Goal: Book appointment/travel/reservation

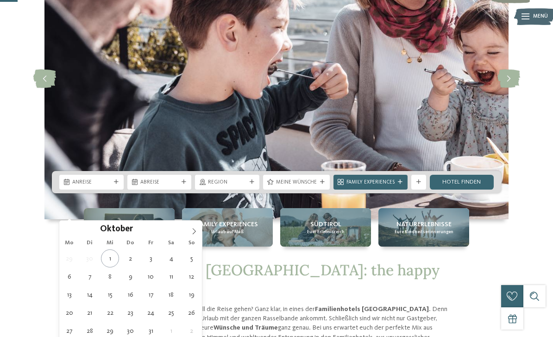
type div "[DATE]"
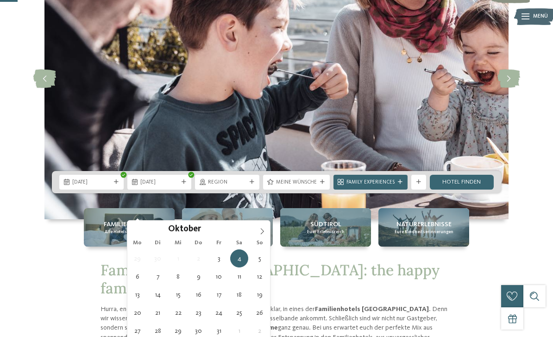
type div "[DATE]"
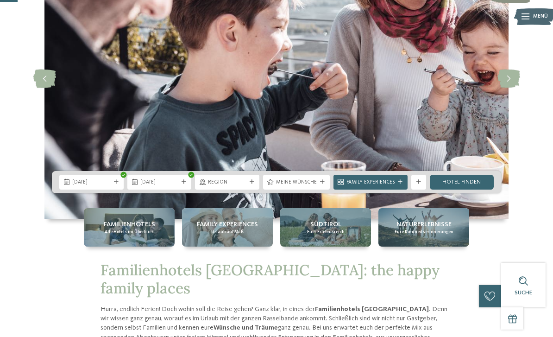
click at [249, 189] on div "Region" at bounding box center [227, 182] width 64 height 15
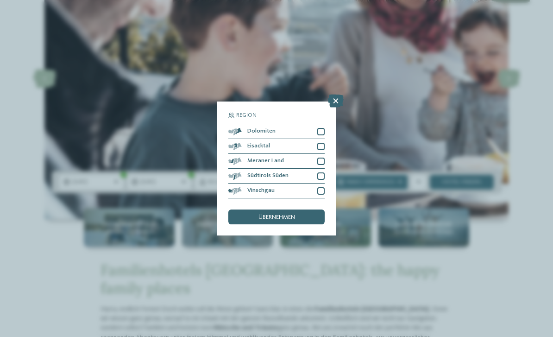
click at [323, 128] on div at bounding box center [320, 131] width 7 height 7
click at [321, 143] on div at bounding box center [320, 146] width 7 height 7
click at [324, 154] on div "Meraner Land" at bounding box center [276, 161] width 96 height 15
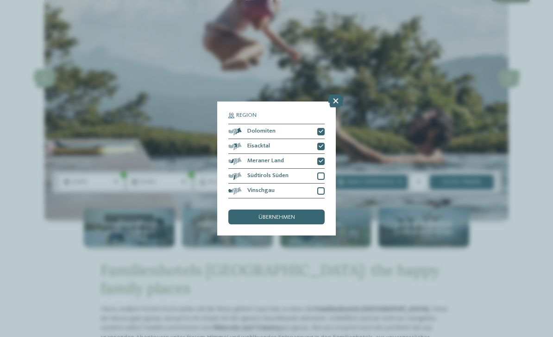
click at [324, 187] on div at bounding box center [320, 190] width 7 height 7
click at [323, 172] on div at bounding box center [320, 175] width 7 height 7
click at [287, 209] on div "übernehmen" at bounding box center [276, 216] width 96 height 15
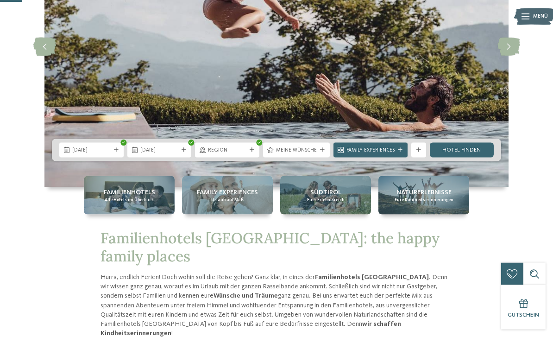
scroll to position [132, 0]
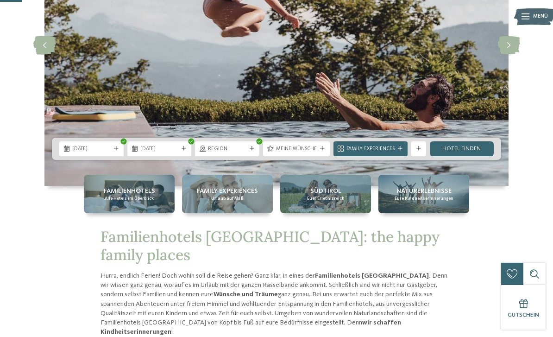
click at [308, 160] on div "03.10.2025 05.10.2025" at bounding box center [276, 148] width 449 height 22
click at [302, 153] on span "Meine Wünsche" at bounding box center [296, 148] width 41 height 7
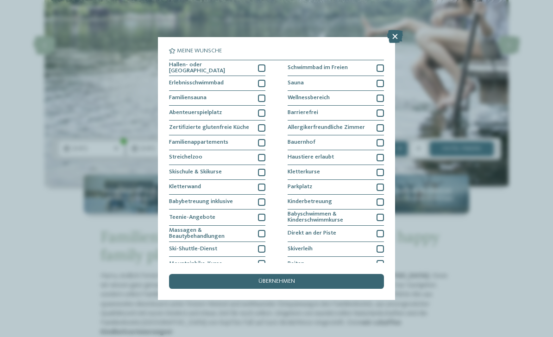
click at [259, 154] on div at bounding box center [261, 157] width 7 height 7
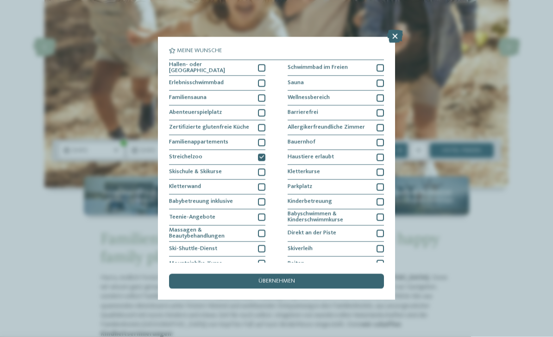
scroll to position [131, 0]
click at [255, 91] on div "Familiensauna" at bounding box center [217, 98] width 96 height 15
click at [257, 100] on div "Familiensauna" at bounding box center [217, 98] width 96 height 15
click at [257, 83] on div "Erlebnisschwimmbad" at bounding box center [217, 83] width 96 height 15
click at [294, 274] on div "übernehmen" at bounding box center [276, 281] width 215 height 15
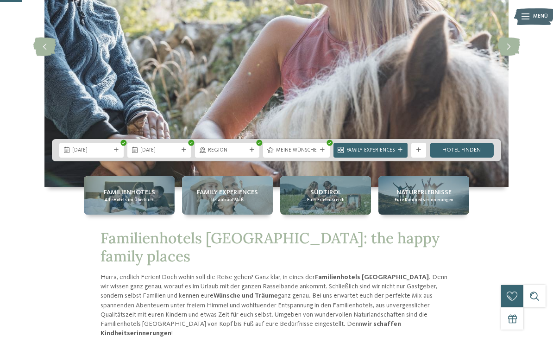
click at [465, 157] on link "Hotel finden" at bounding box center [462, 150] width 64 height 15
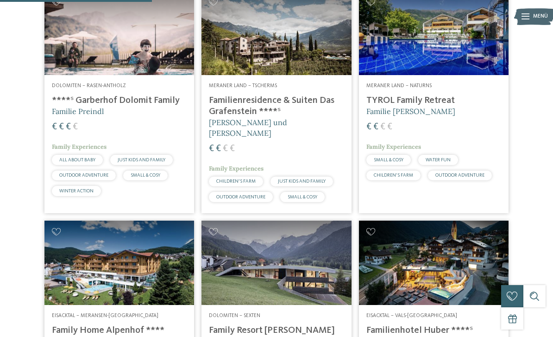
scroll to position [294, 0]
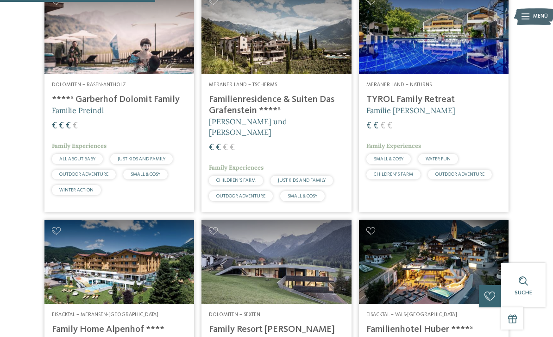
click at [474, 69] on img at bounding box center [434, 32] width 150 height 84
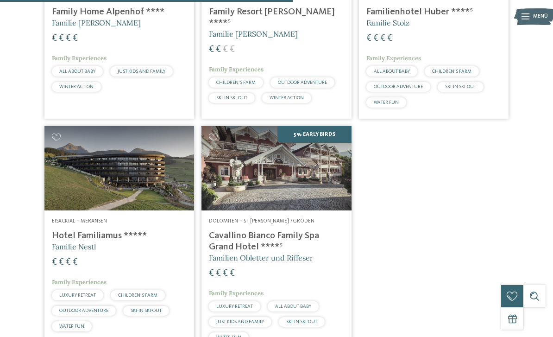
scroll to position [654, 0]
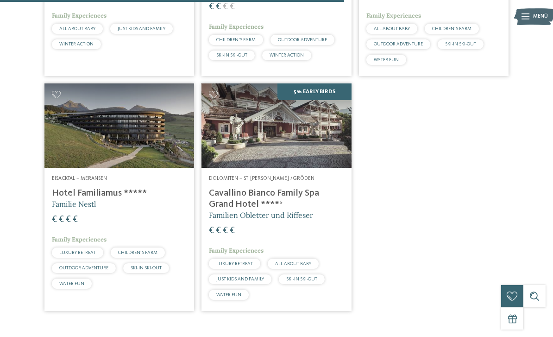
click at [68, 168] on img at bounding box center [119, 125] width 150 height 84
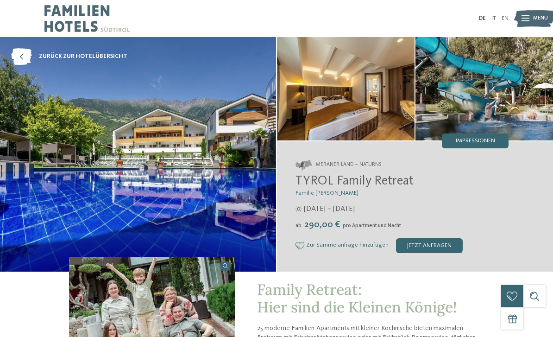
click at [506, 95] on img at bounding box center [483, 88] width 137 height 103
click at [504, 97] on img at bounding box center [483, 88] width 137 height 103
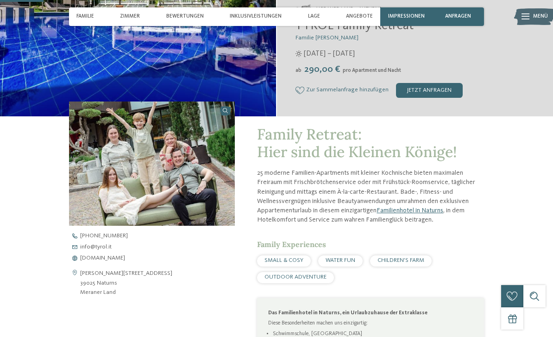
scroll to position [100, 0]
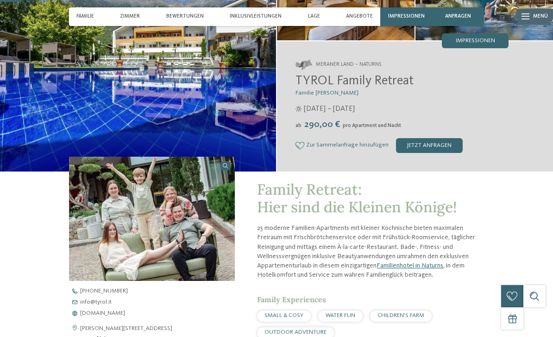
click at [78, 133] on img at bounding box center [138, 54] width 276 height 234
click at [68, 124] on img at bounding box center [138, 54] width 276 height 234
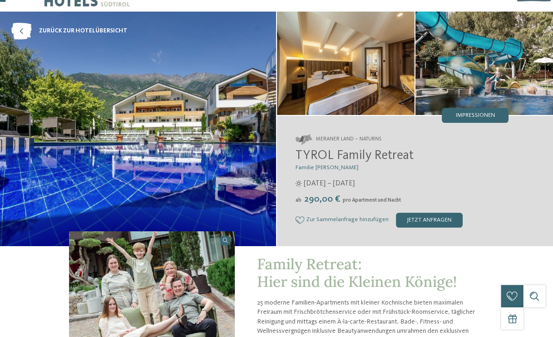
scroll to position [0, 0]
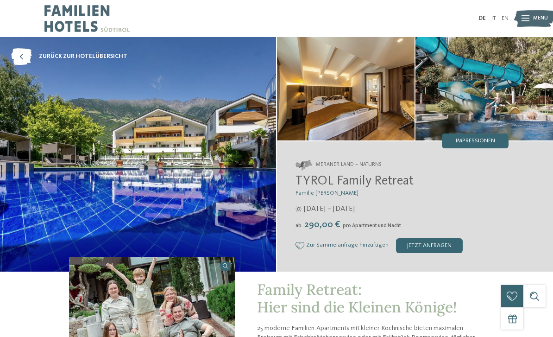
click at [482, 79] on img at bounding box center [483, 88] width 137 height 103
click at [476, 147] on div "Impressionen" at bounding box center [475, 140] width 67 height 15
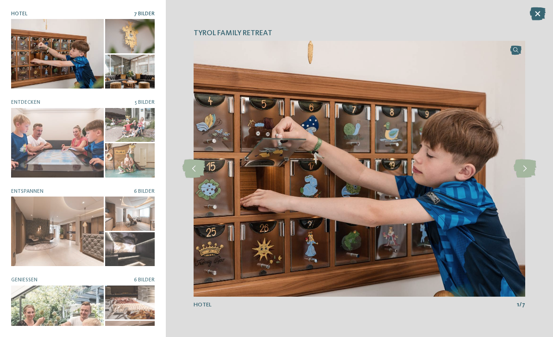
click at [132, 218] on div at bounding box center [130, 213] width 50 height 34
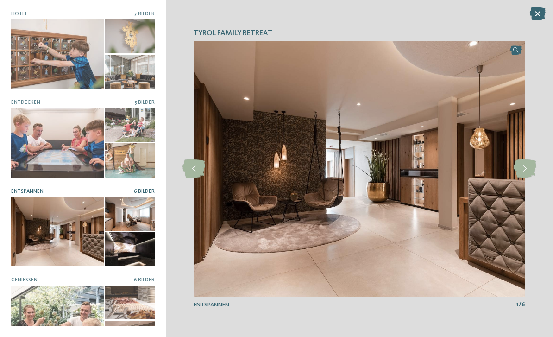
click at [45, 161] on div at bounding box center [57, 142] width 93 height 69
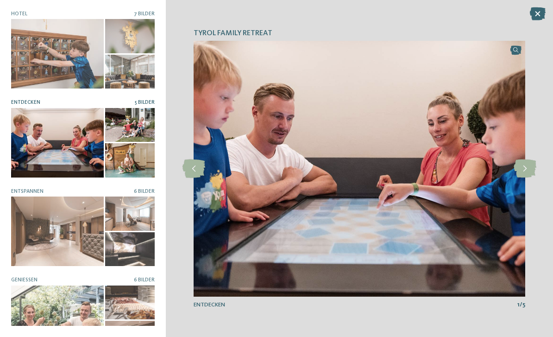
click at [44, 145] on div at bounding box center [57, 142] width 93 height 69
click at [521, 174] on icon at bounding box center [524, 168] width 23 height 19
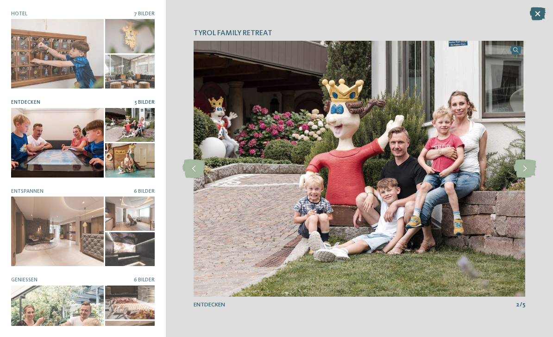
click at [528, 171] on icon at bounding box center [524, 168] width 23 height 19
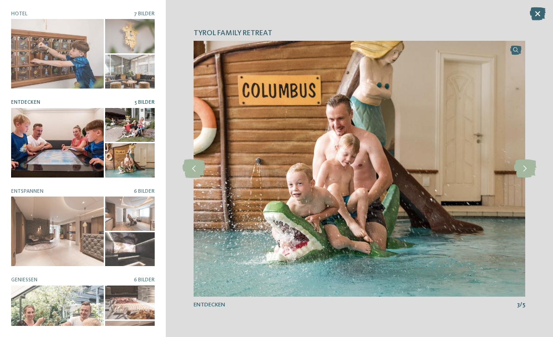
click at [526, 168] on icon at bounding box center [524, 168] width 23 height 19
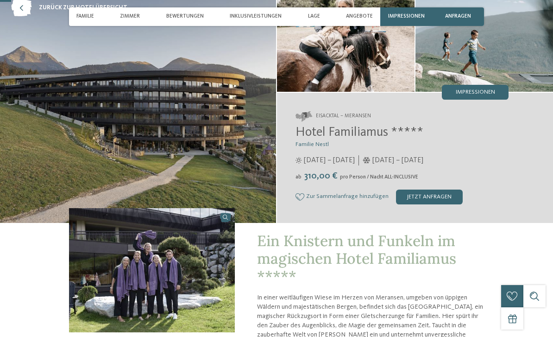
scroll to position [104, 0]
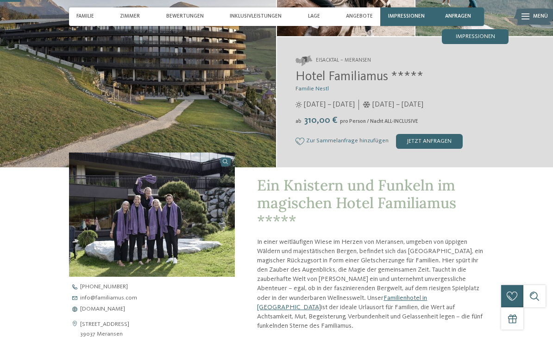
click at [477, 44] on div "Impressionen" at bounding box center [475, 36] width 67 height 15
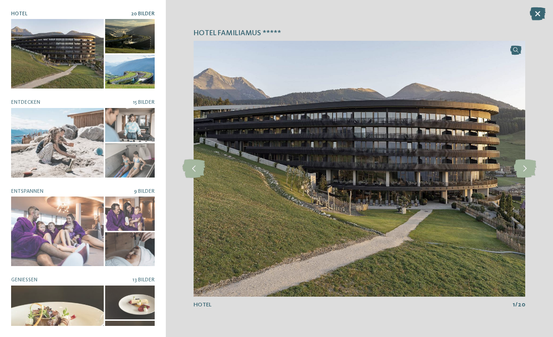
click at [43, 154] on div at bounding box center [57, 142] width 93 height 69
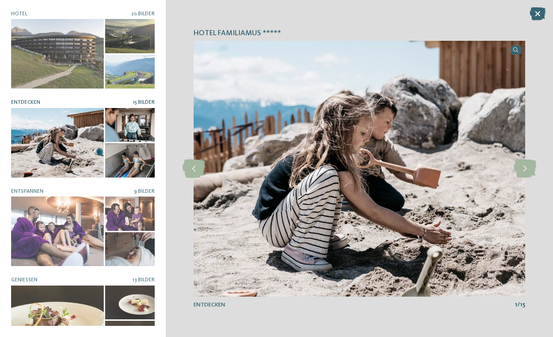
click at [530, 178] on icon at bounding box center [524, 168] width 23 height 19
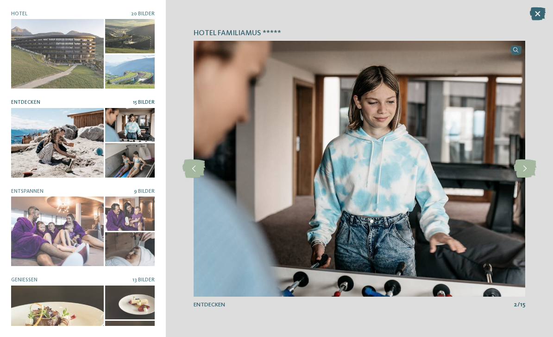
click at [523, 178] on icon at bounding box center [524, 168] width 23 height 19
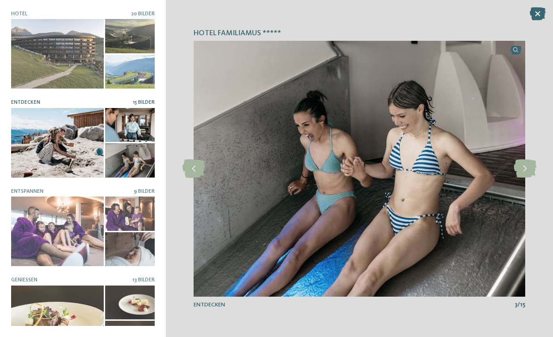
click at [529, 178] on icon at bounding box center [524, 168] width 23 height 19
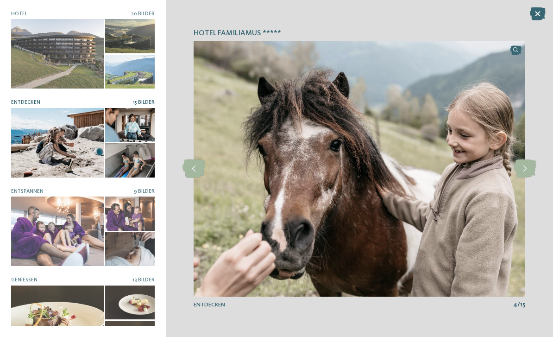
click at [525, 178] on icon at bounding box center [524, 168] width 23 height 19
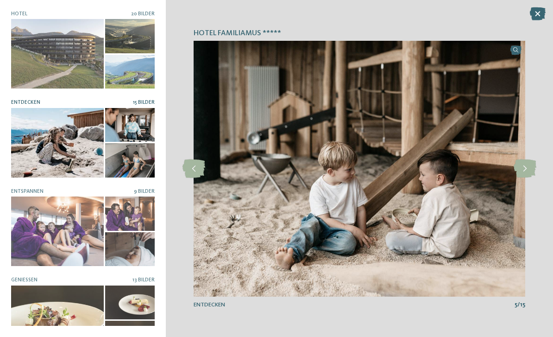
click at [528, 178] on icon at bounding box center [524, 168] width 23 height 19
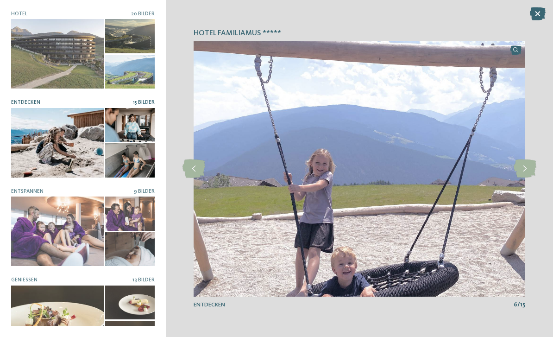
click at [517, 178] on icon at bounding box center [524, 168] width 23 height 19
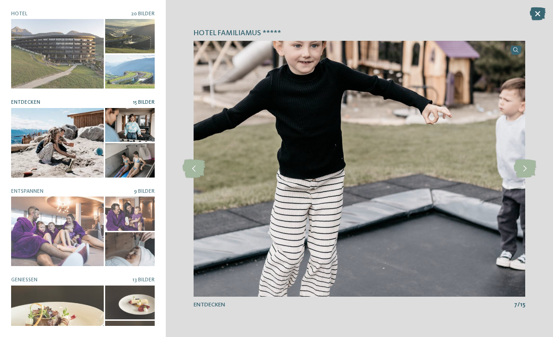
click at [530, 178] on icon at bounding box center [524, 168] width 23 height 19
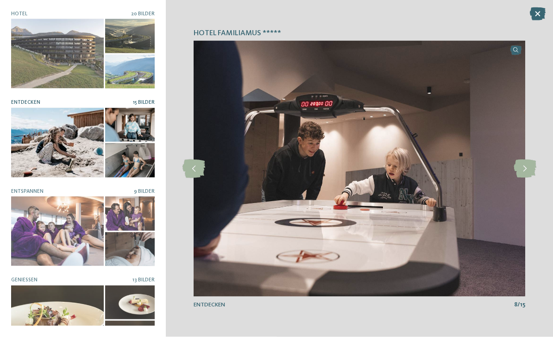
scroll to position [157, 0]
click at [35, 222] on div at bounding box center [57, 230] width 93 height 69
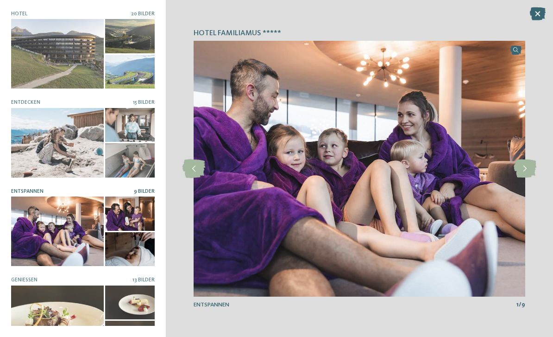
click at [523, 178] on icon at bounding box center [524, 168] width 23 height 19
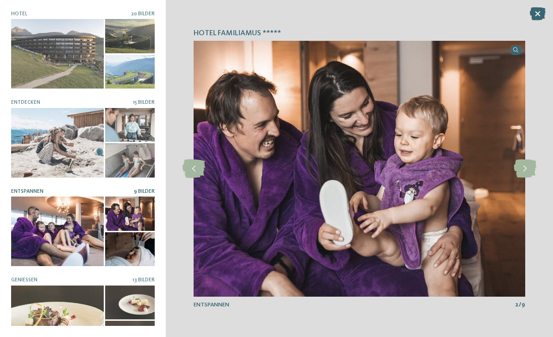
click at [522, 178] on icon at bounding box center [524, 168] width 23 height 19
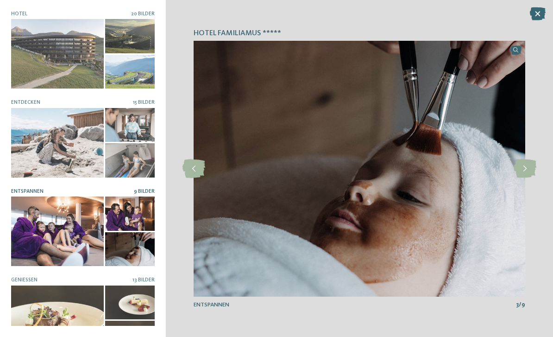
click at [521, 178] on icon at bounding box center [524, 168] width 23 height 19
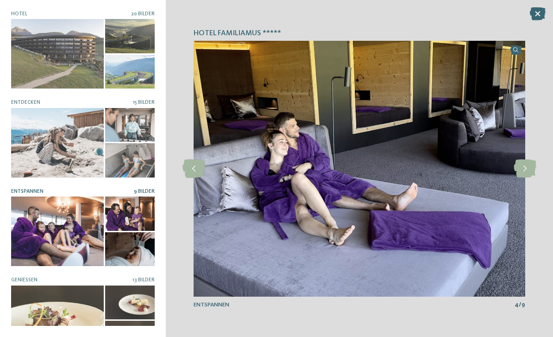
click at [525, 178] on icon at bounding box center [524, 168] width 23 height 19
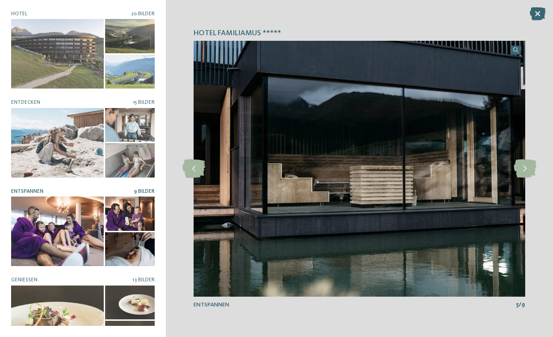
click at [523, 178] on icon at bounding box center [524, 168] width 23 height 19
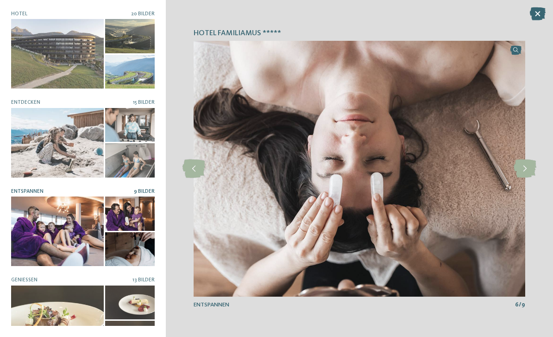
click at [521, 178] on icon at bounding box center [524, 168] width 23 height 19
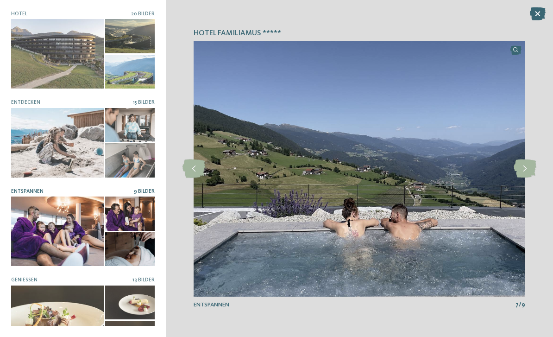
click at [527, 178] on icon at bounding box center [524, 168] width 23 height 19
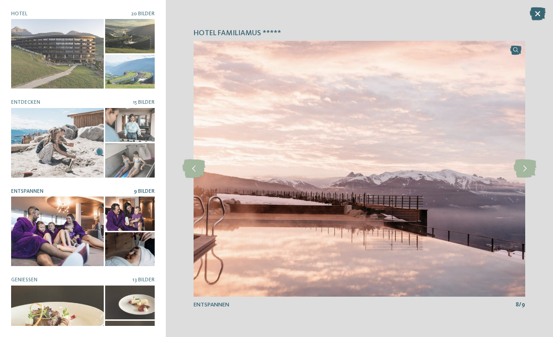
click at [527, 178] on icon at bounding box center [524, 168] width 23 height 19
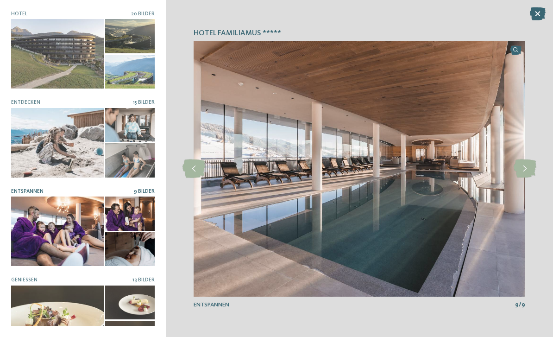
click at [524, 178] on icon at bounding box center [524, 168] width 23 height 19
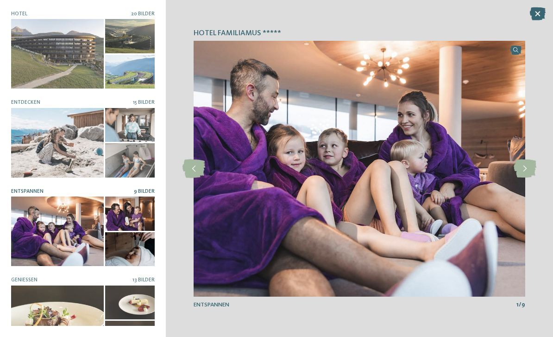
click at [201, 178] on icon at bounding box center [193, 168] width 23 height 19
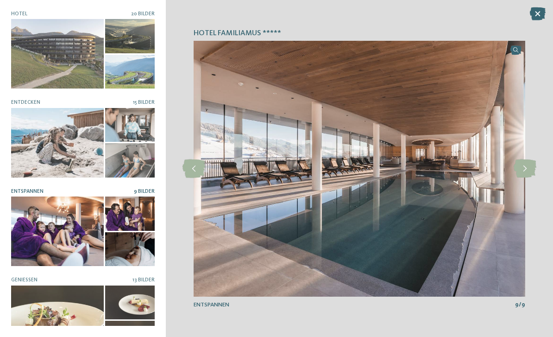
click at [523, 178] on icon at bounding box center [524, 168] width 23 height 19
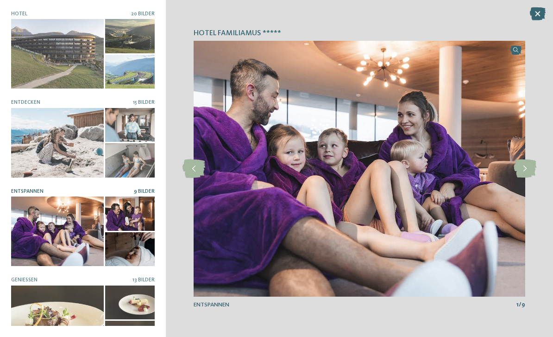
click at [523, 178] on icon at bounding box center [524, 168] width 23 height 19
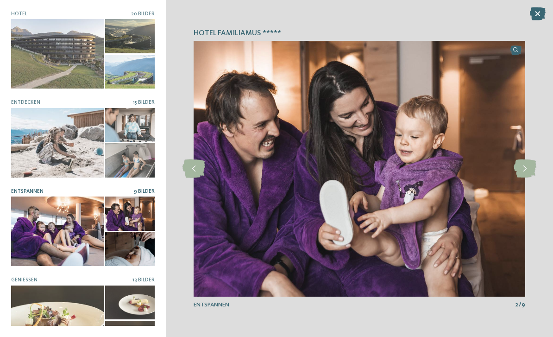
click at [526, 178] on icon at bounding box center [524, 168] width 23 height 19
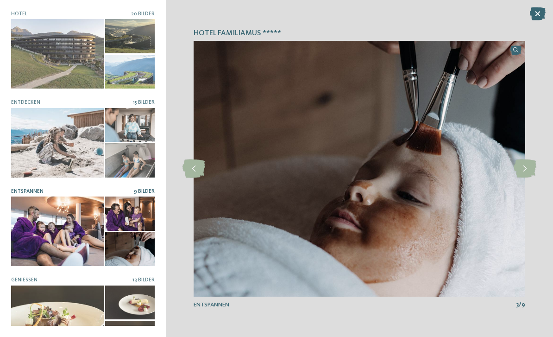
click at [536, 13] on icon at bounding box center [538, 13] width 16 height 13
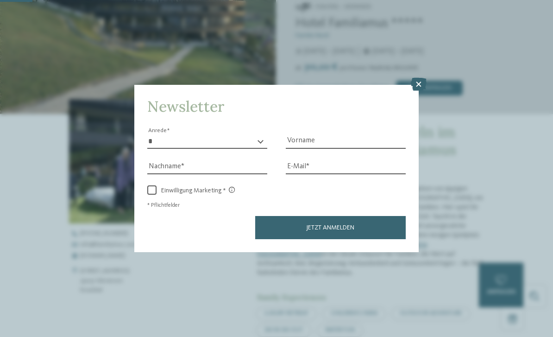
click at [420, 78] on div at bounding box center [419, 85] width 16 height 14
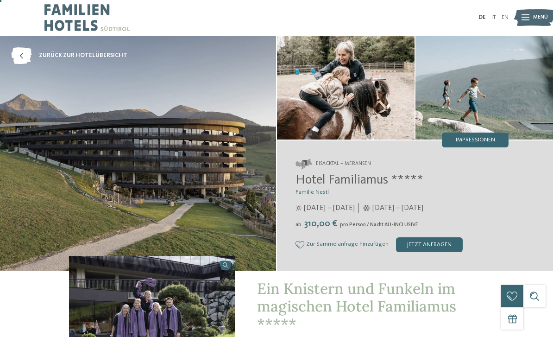
scroll to position [0, 0]
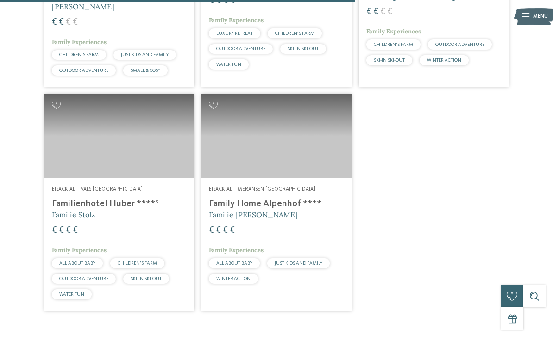
scroll to position [655, 0]
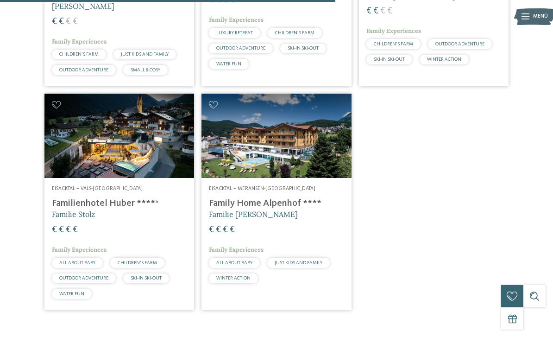
click at [74, 163] on img at bounding box center [119, 136] width 150 height 84
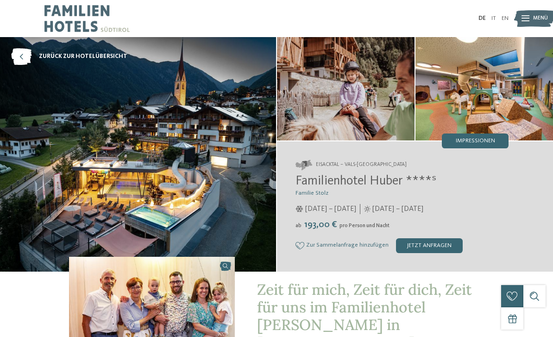
click at [483, 138] on span "Impressionen" at bounding box center [474, 141] width 39 height 6
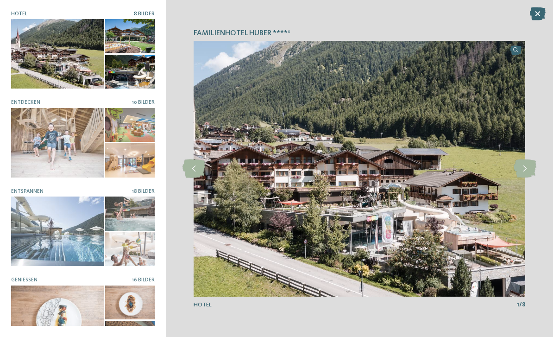
click at [36, 222] on div at bounding box center [57, 230] width 93 height 69
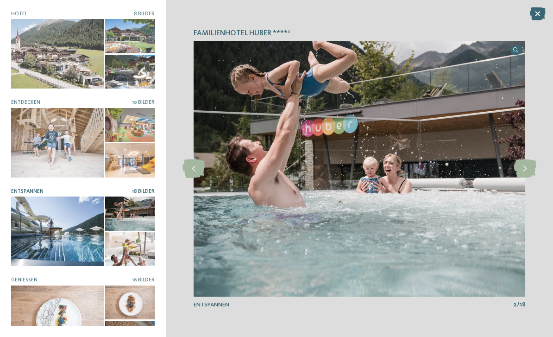
click at [519, 169] on icon at bounding box center [524, 168] width 23 height 19
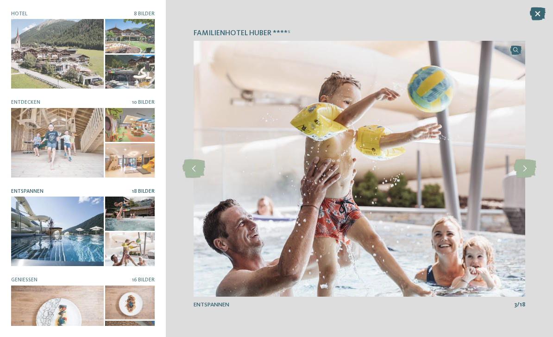
click at [524, 171] on icon at bounding box center [524, 168] width 23 height 19
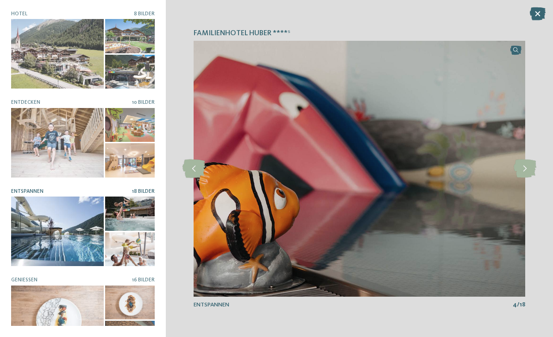
click at [524, 166] on icon at bounding box center [524, 168] width 23 height 19
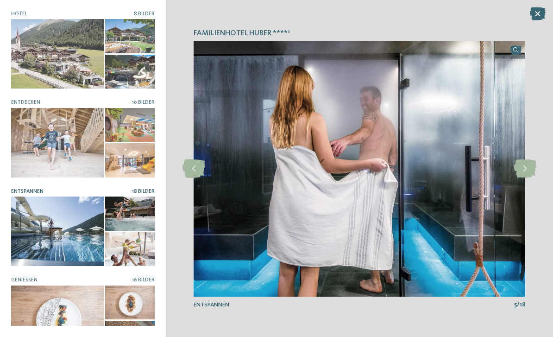
click at [523, 166] on icon at bounding box center [524, 168] width 23 height 19
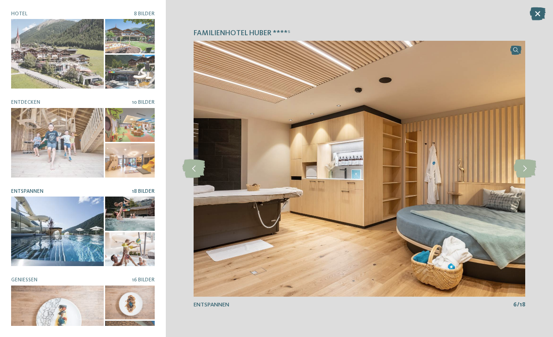
click at [527, 167] on icon at bounding box center [524, 168] width 23 height 19
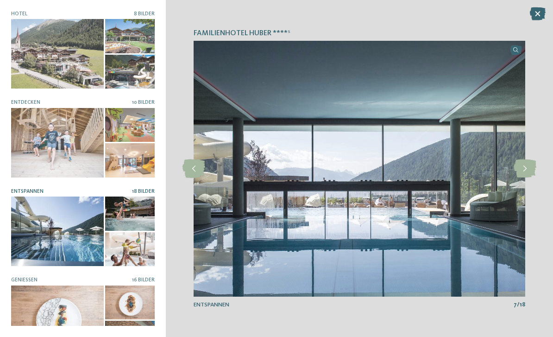
click at [524, 169] on icon at bounding box center [524, 168] width 23 height 19
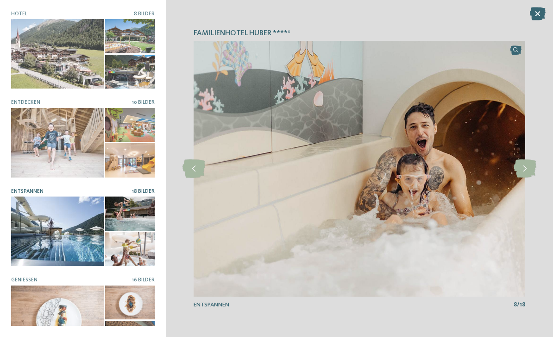
click at [523, 168] on icon at bounding box center [524, 168] width 23 height 19
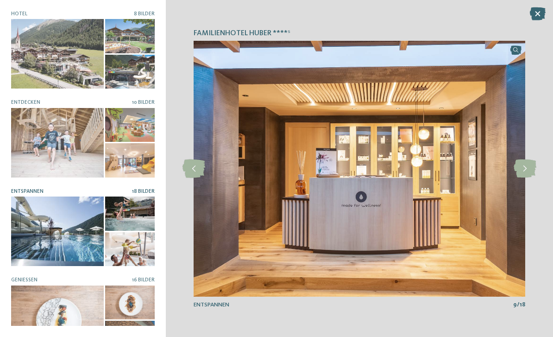
click at [516, 174] on icon at bounding box center [524, 168] width 23 height 19
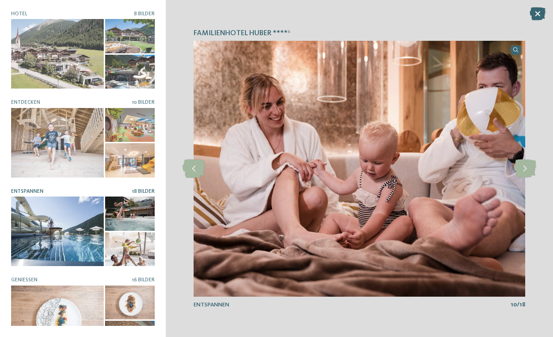
click at [524, 170] on icon at bounding box center [524, 168] width 23 height 19
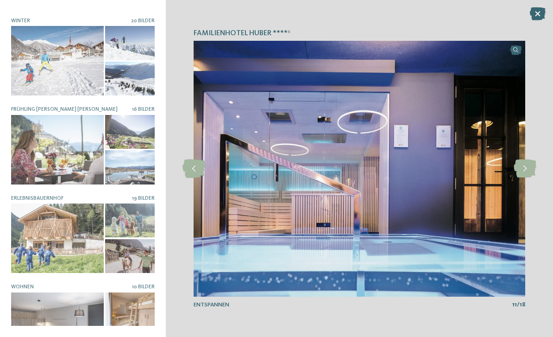
scroll to position [357, 0]
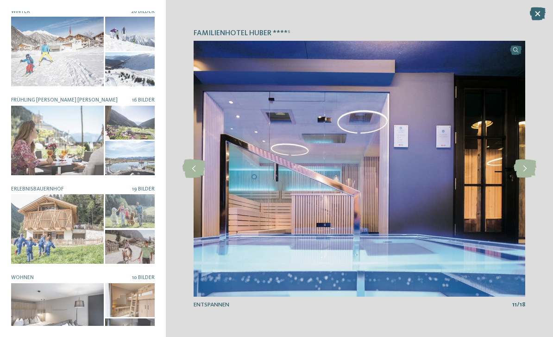
click at [46, 246] on div at bounding box center [57, 228] width 93 height 69
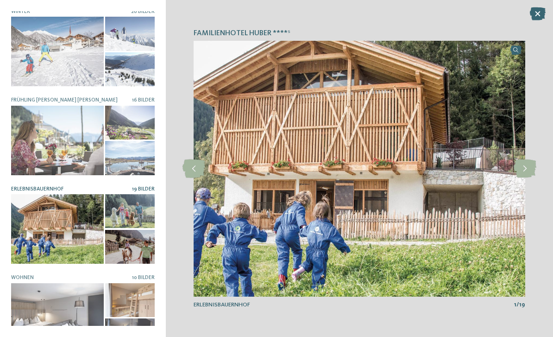
click at [527, 167] on icon at bounding box center [524, 168] width 23 height 19
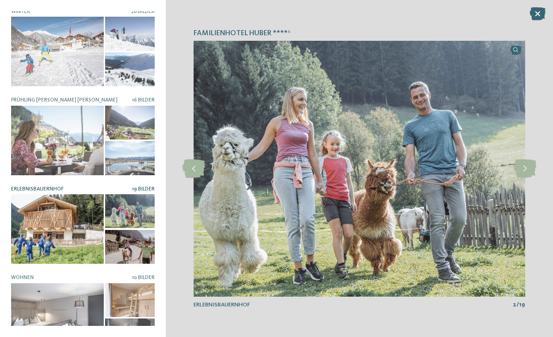
click at [522, 165] on icon at bounding box center [524, 168] width 23 height 19
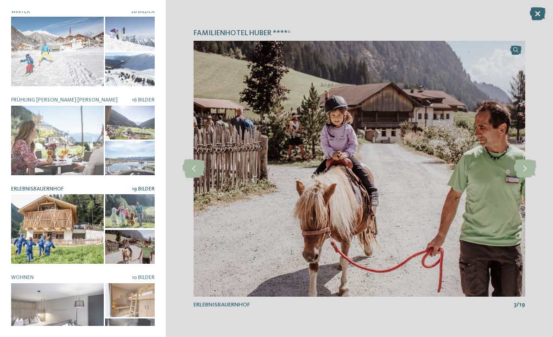
click at [528, 167] on icon at bounding box center [524, 168] width 23 height 19
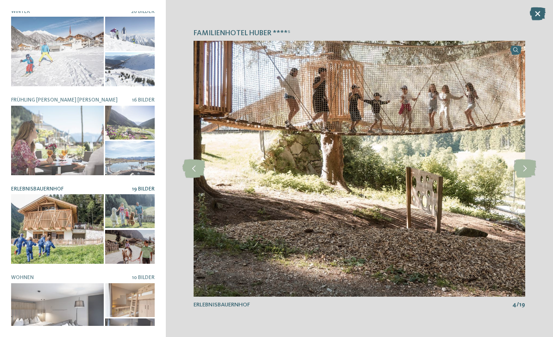
click at [531, 167] on icon at bounding box center [524, 168] width 23 height 19
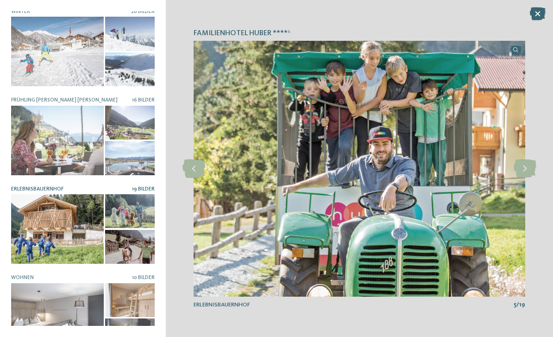
click at [527, 169] on icon at bounding box center [524, 168] width 23 height 19
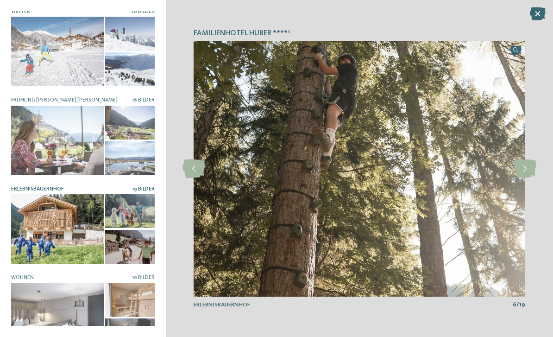
click at [527, 170] on icon at bounding box center [524, 168] width 23 height 19
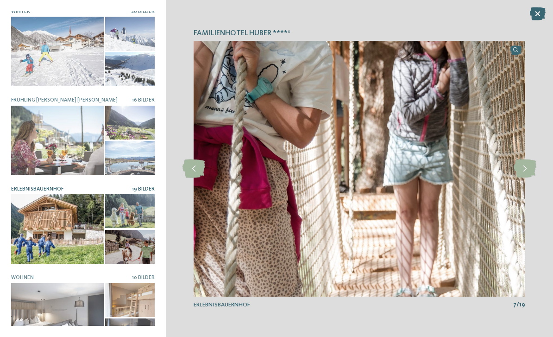
click at [530, 170] on icon at bounding box center [524, 168] width 23 height 19
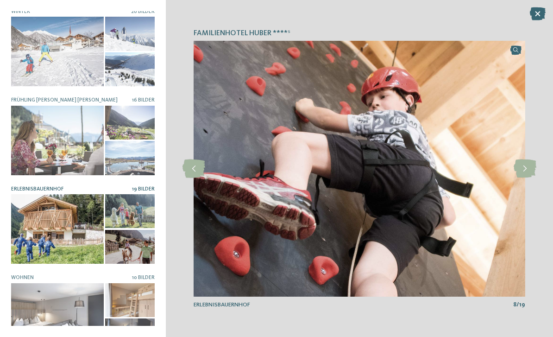
click at [531, 167] on icon at bounding box center [524, 168] width 23 height 19
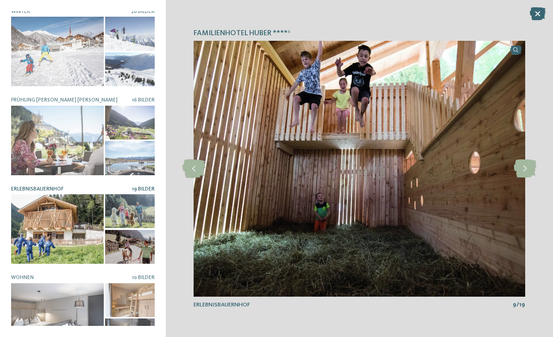
click at [529, 168] on icon at bounding box center [524, 168] width 23 height 19
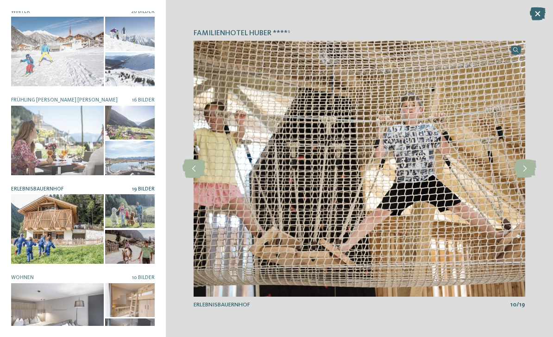
click at [528, 171] on icon at bounding box center [524, 168] width 23 height 19
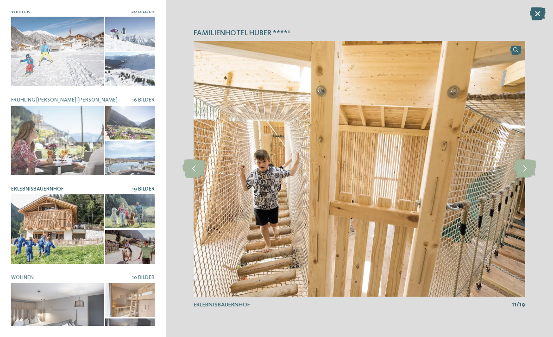
click at [529, 165] on icon at bounding box center [524, 168] width 23 height 19
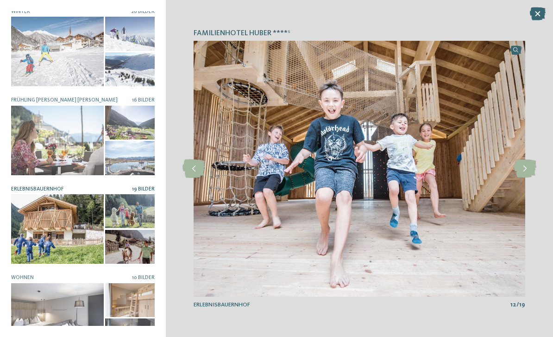
click at [197, 176] on icon at bounding box center [193, 168] width 23 height 19
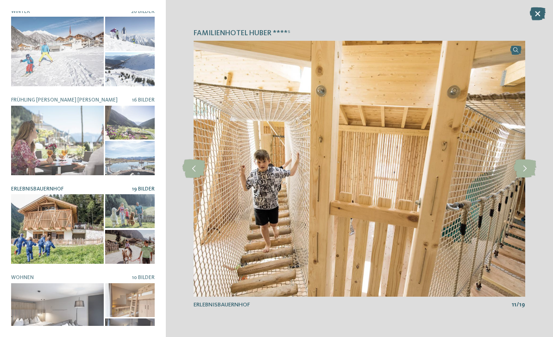
click at [201, 168] on icon at bounding box center [193, 168] width 23 height 19
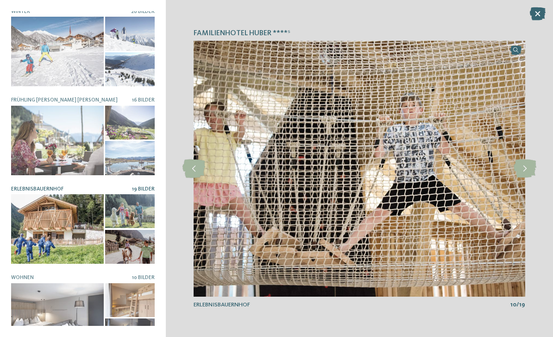
click at [200, 167] on icon at bounding box center [193, 168] width 23 height 19
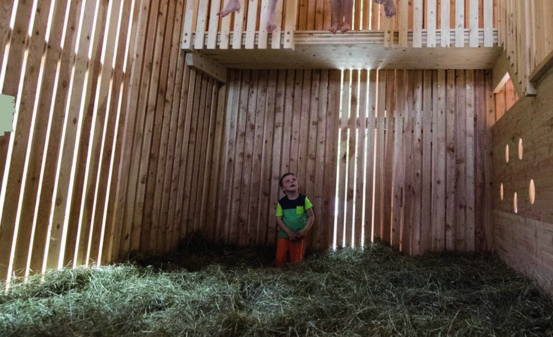
scroll to position [316, 0]
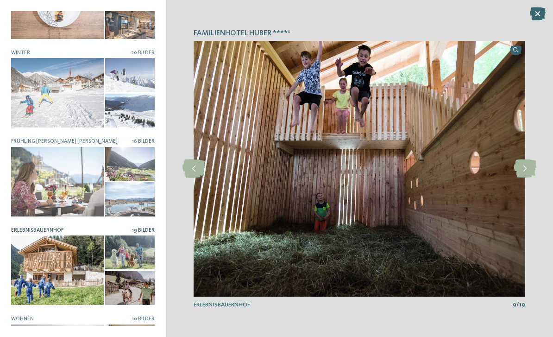
click at [518, 173] on icon at bounding box center [524, 168] width 23 height 19
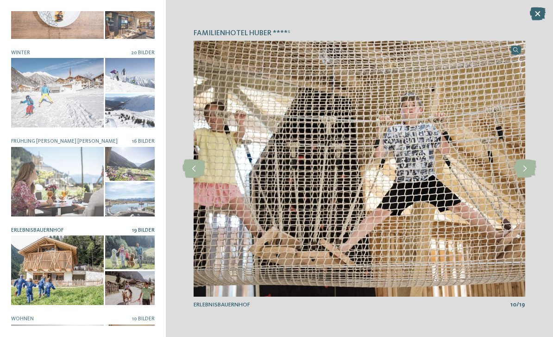
click at [521, 170] on icon at bounding box center [524, 168] width 23 height 19
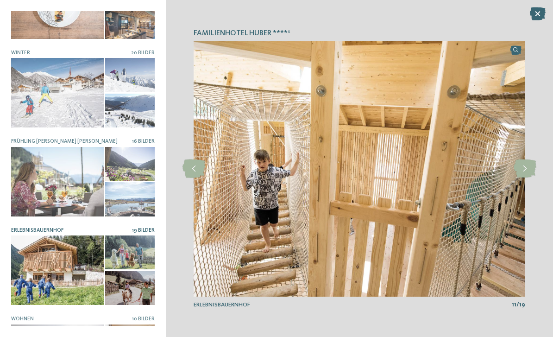
click at [524, 169] on icon at bounding box center [524, 168] width 23 height 19
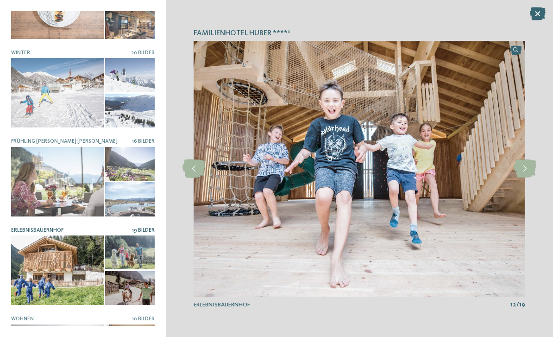
click at [529, 168] on icon at bounding box center [524, 168] width 23 height 19
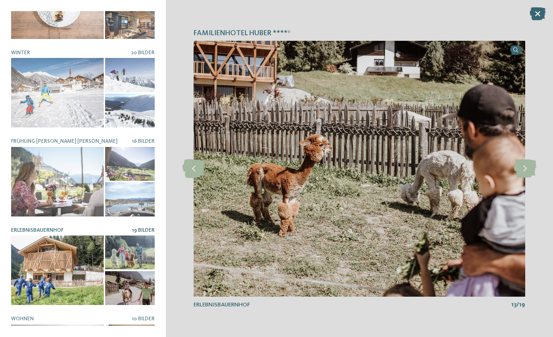
click at [525, 166] on icon at bounding box center [524, 168] width 23 height 19
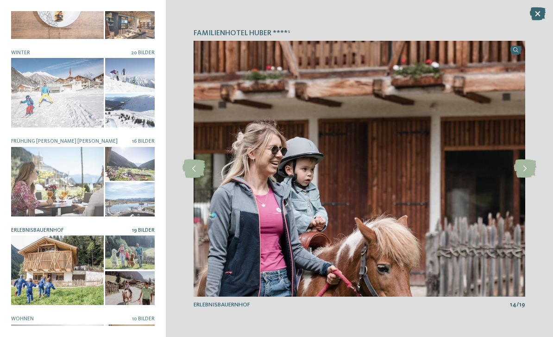
click at [525, 166] on icon at bounding box center [524, 168] width 23 height 19
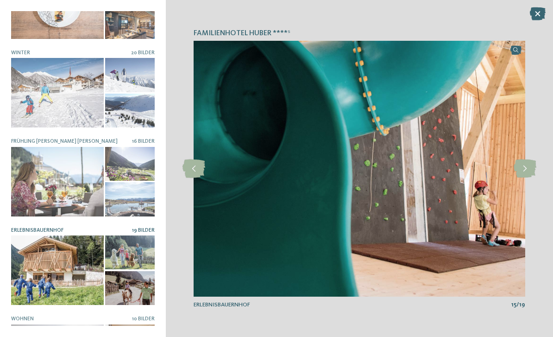
click at [525, 167] on icon at bounding box center [524, 168] width 23 height 19
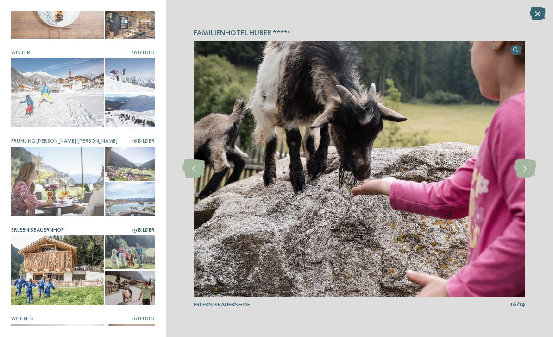
click at [525, 164] on icon at bounding box center [524, 168] width 23 height 19
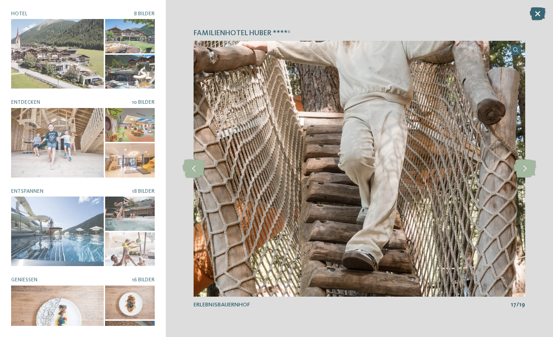
scroll to position [0, 0]
click at [531, 14] on icon at bounding box center [538, 13] width 16 height 13
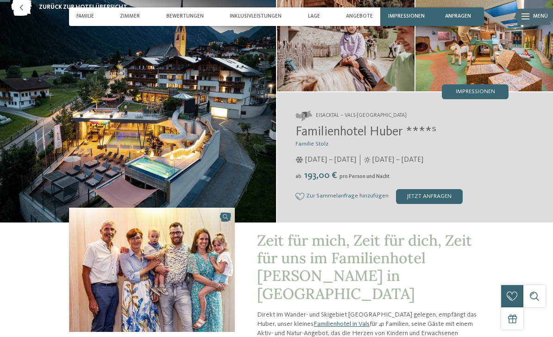
click at [437, 196] on div "jetzt anfragen" at bounding box center [429, 196] width 67 height 15
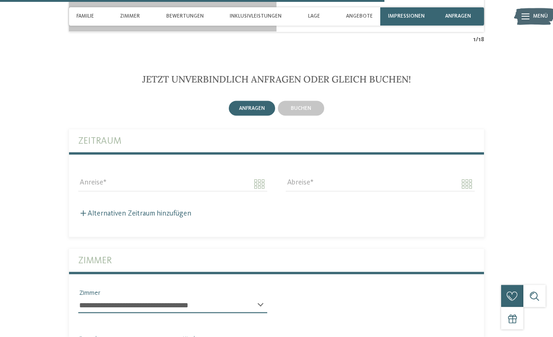
scroll to position [1902, 0]
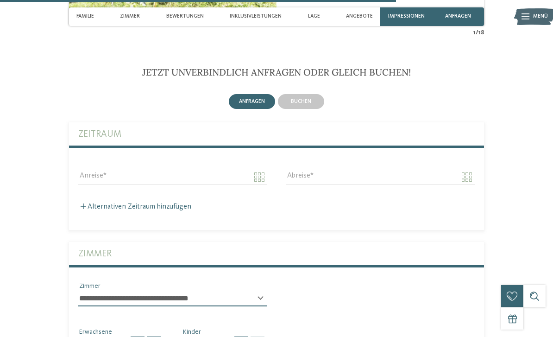
click at [310, 99] on span "buchen" at bounding box center [301, 102] width 20 height 6
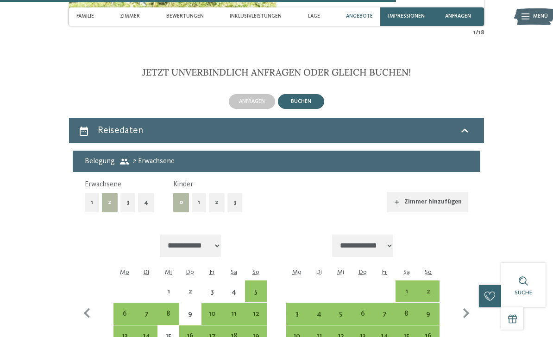
click at [217, 287] on div "3" at bounding box center [212, 297] width 20 height 20
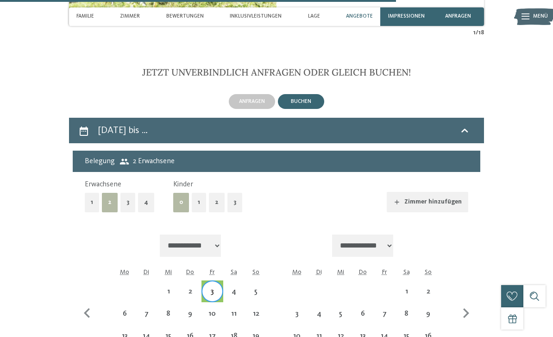
click at [260, 287] on div "5" at bounding box center [256, 297] width 20 height 20
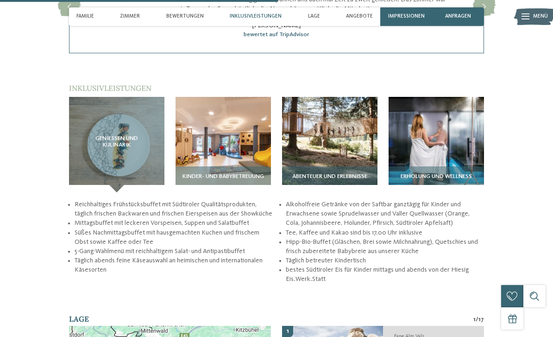
scroll to position [1065, 0]
